Goal: Information Seeking & Learning: Learn about a topic

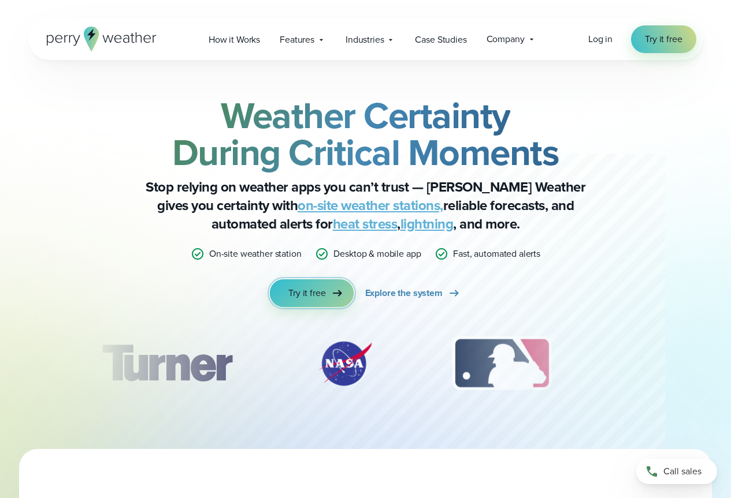
click at [334, 289] on icon at bounding box center [337, 293] width 14 height 14
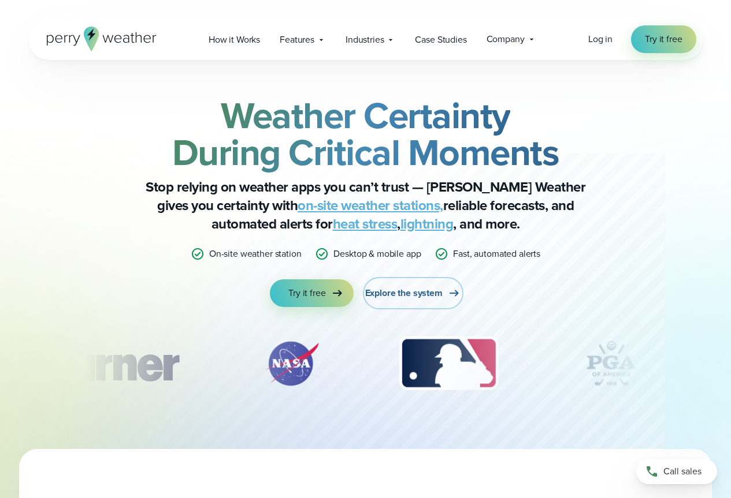
click at [432, 295] on span "Explore the system" at bounding box center [403, 293] width 77 height 14
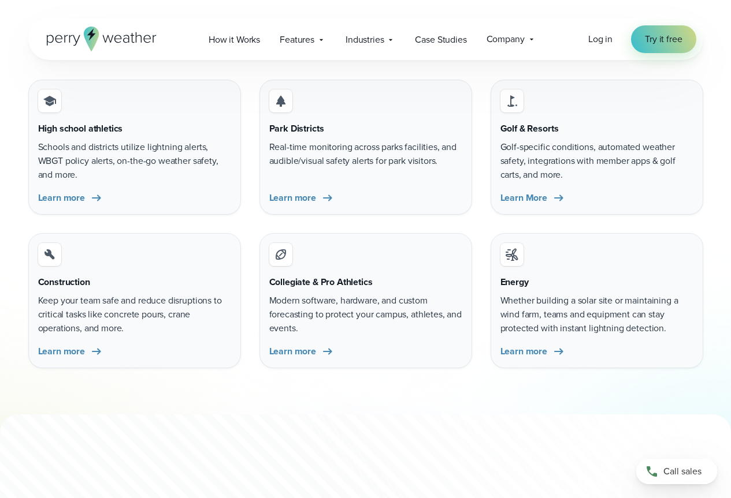
scroll to position [3466, 0]
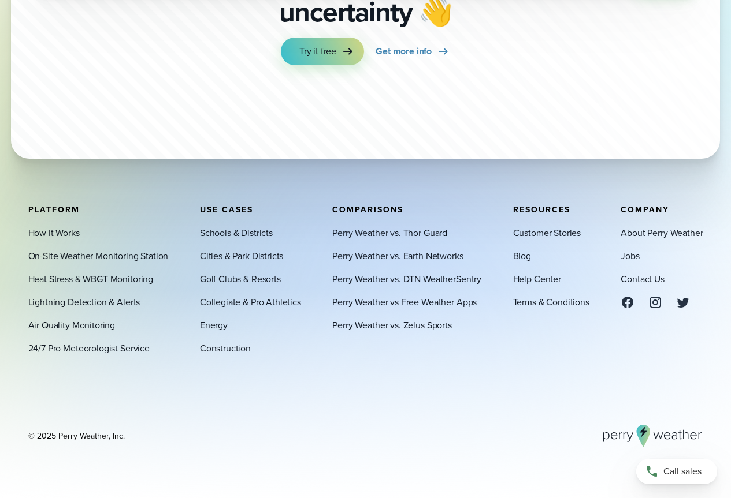
scroll to position [3894, 0]
